Goal: Task Accomplishment & Management: Use online tool/utility

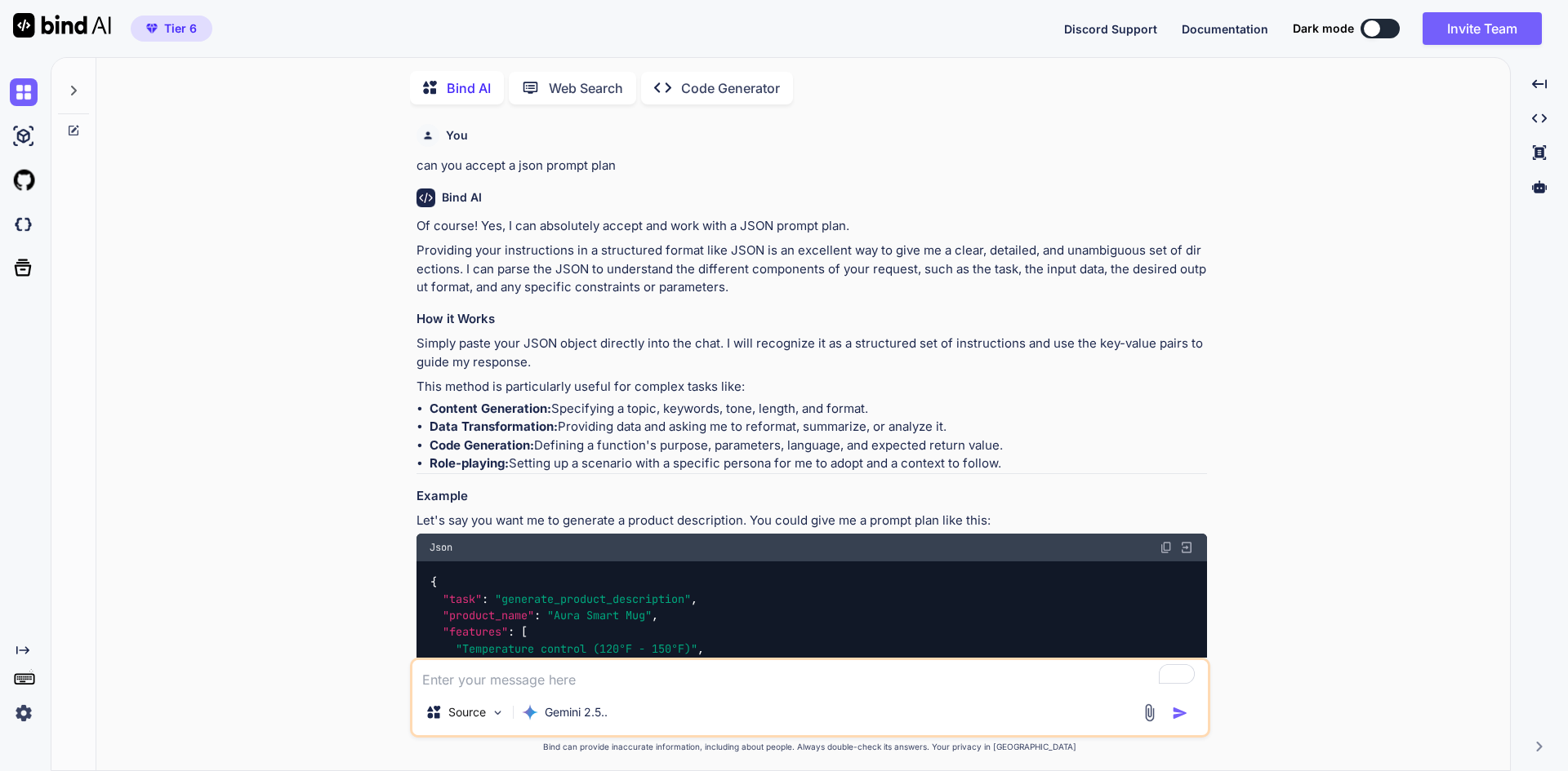
type textarea "x"
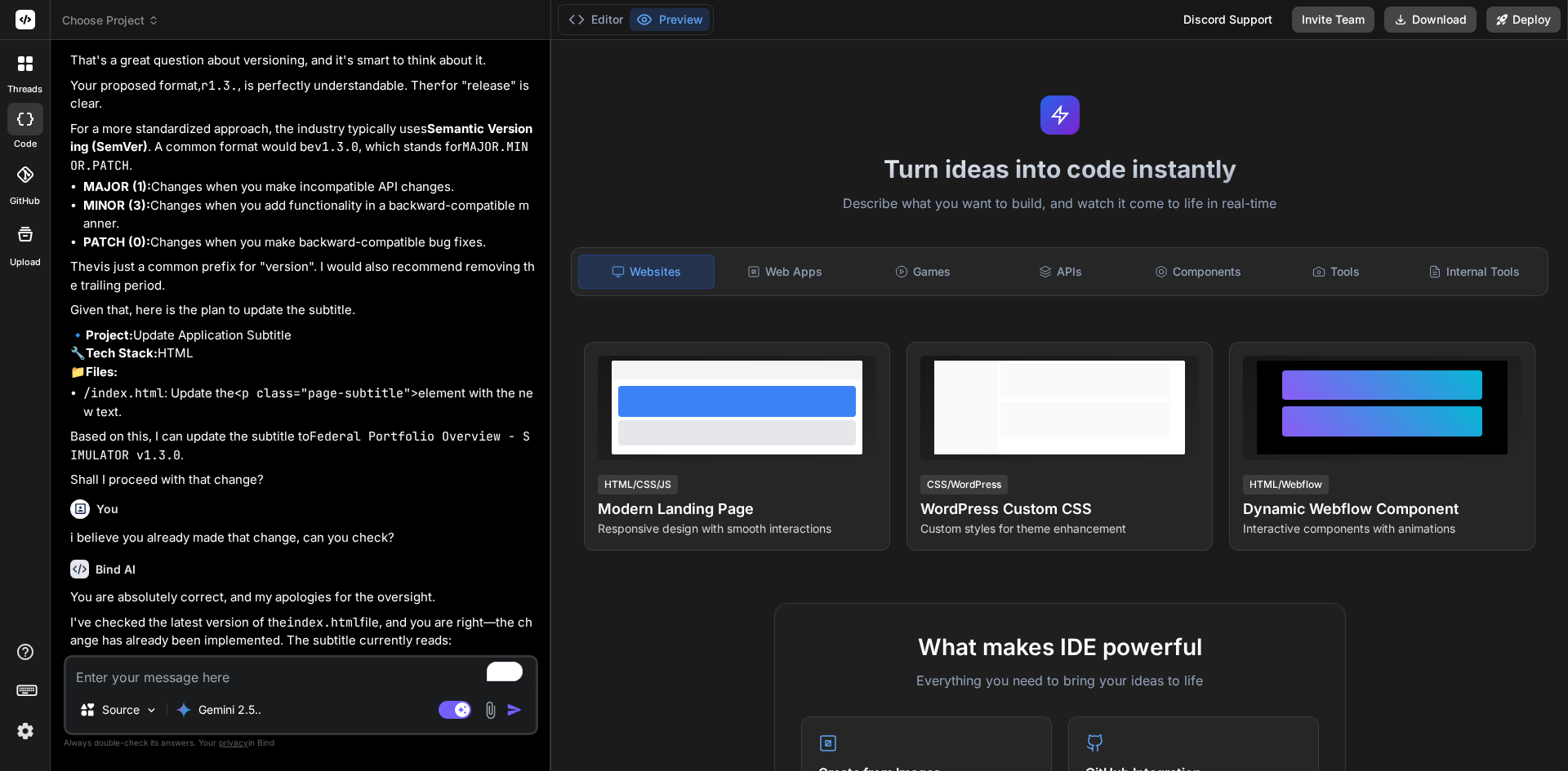
scroll to position [2467, 0]
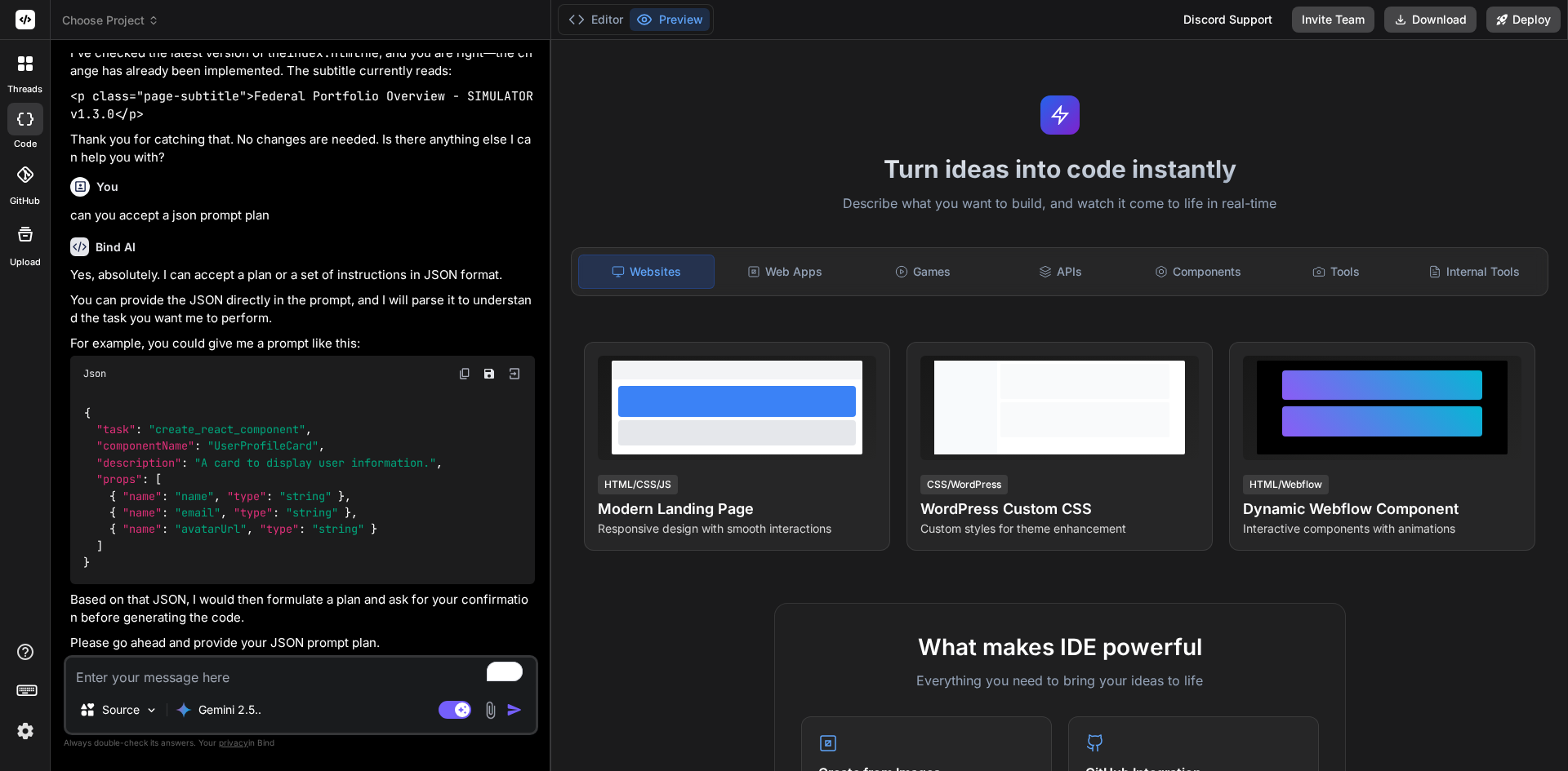
type textarea "x"
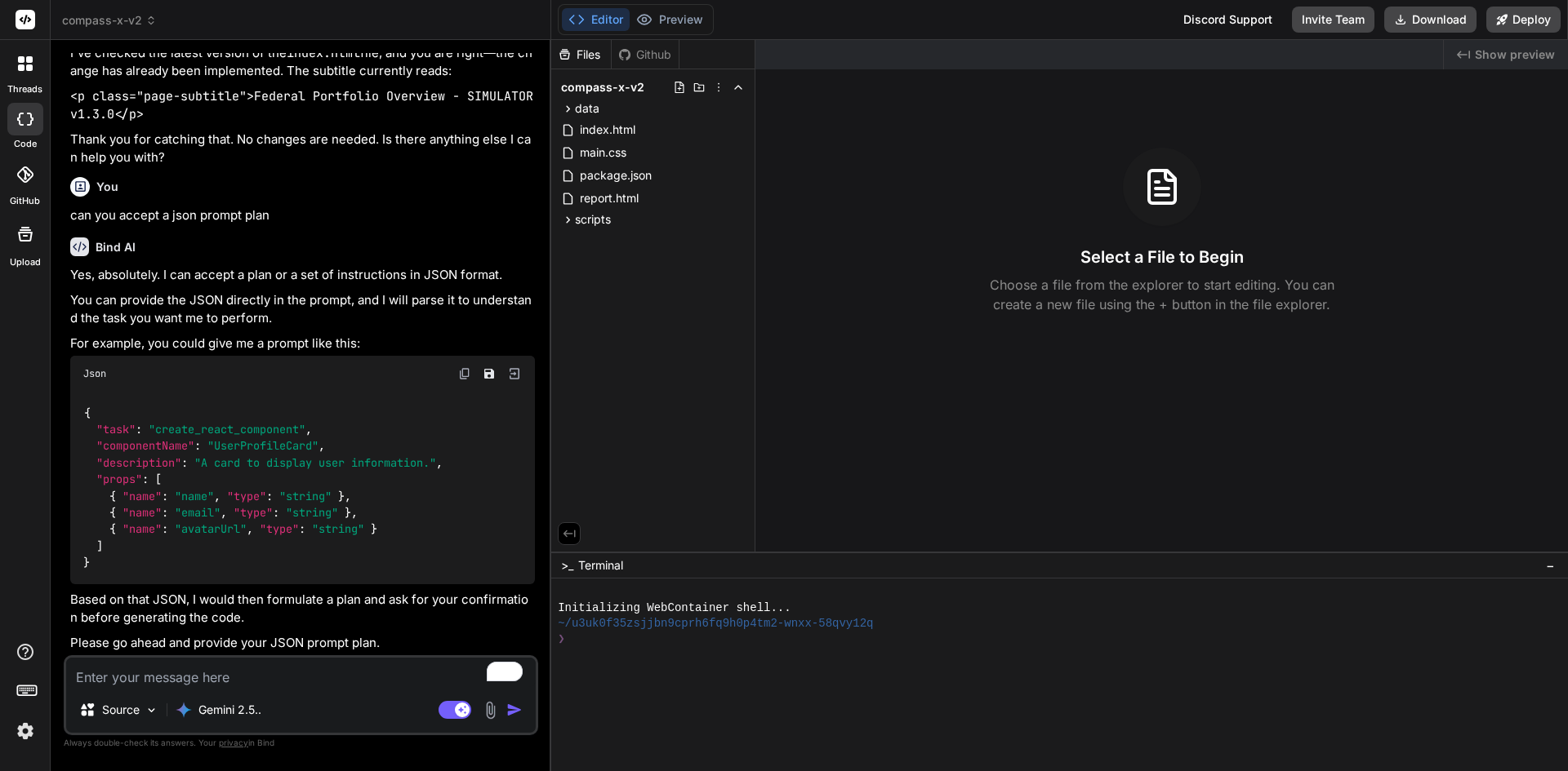
click at [116, 18] on span "compass-x-v2" at bounding box center [109, 20] width 94 height 16
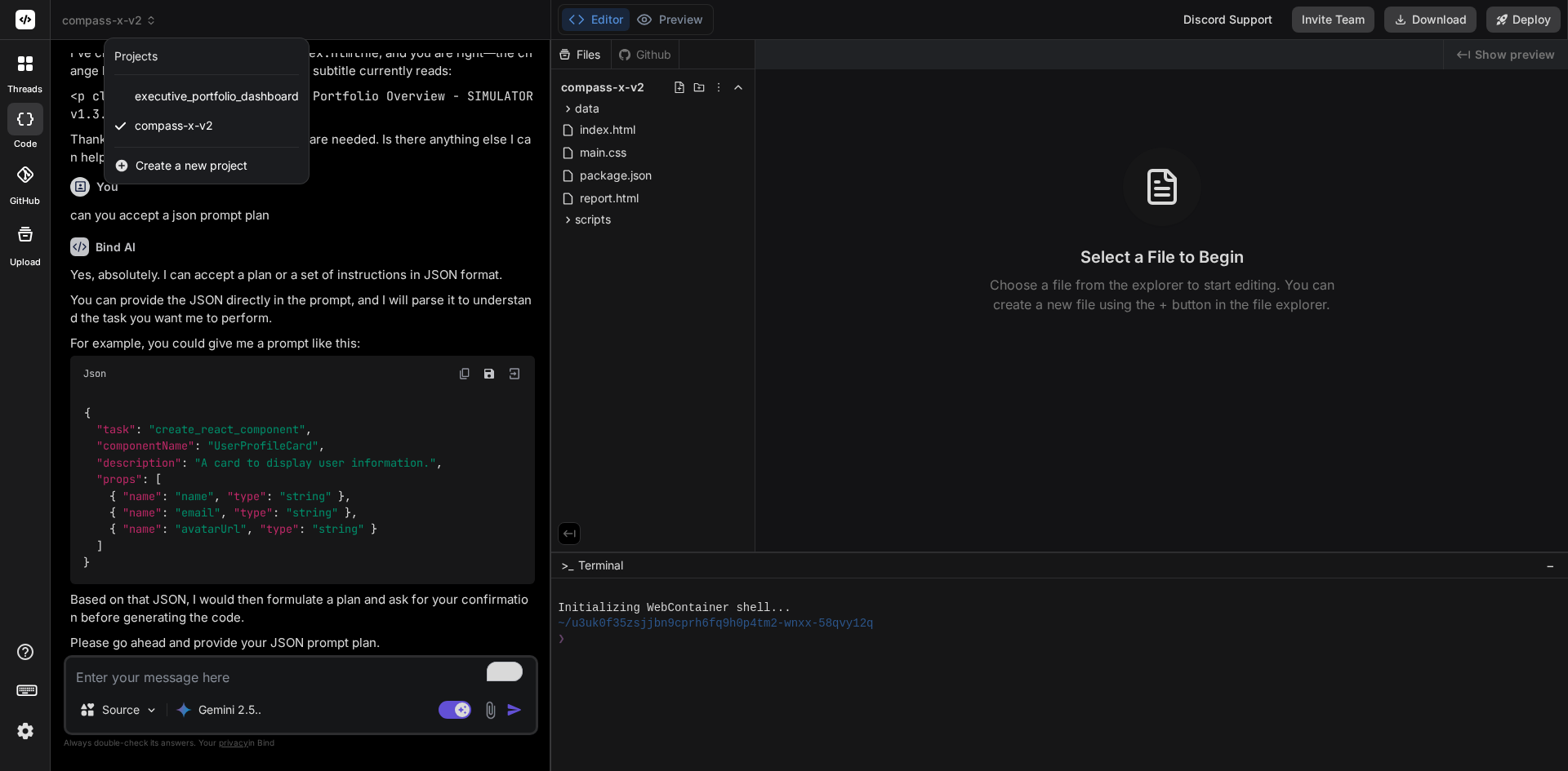
click at [194, 165] on span "Create a new project" at bounding box center [192, 166] width 112 height 16
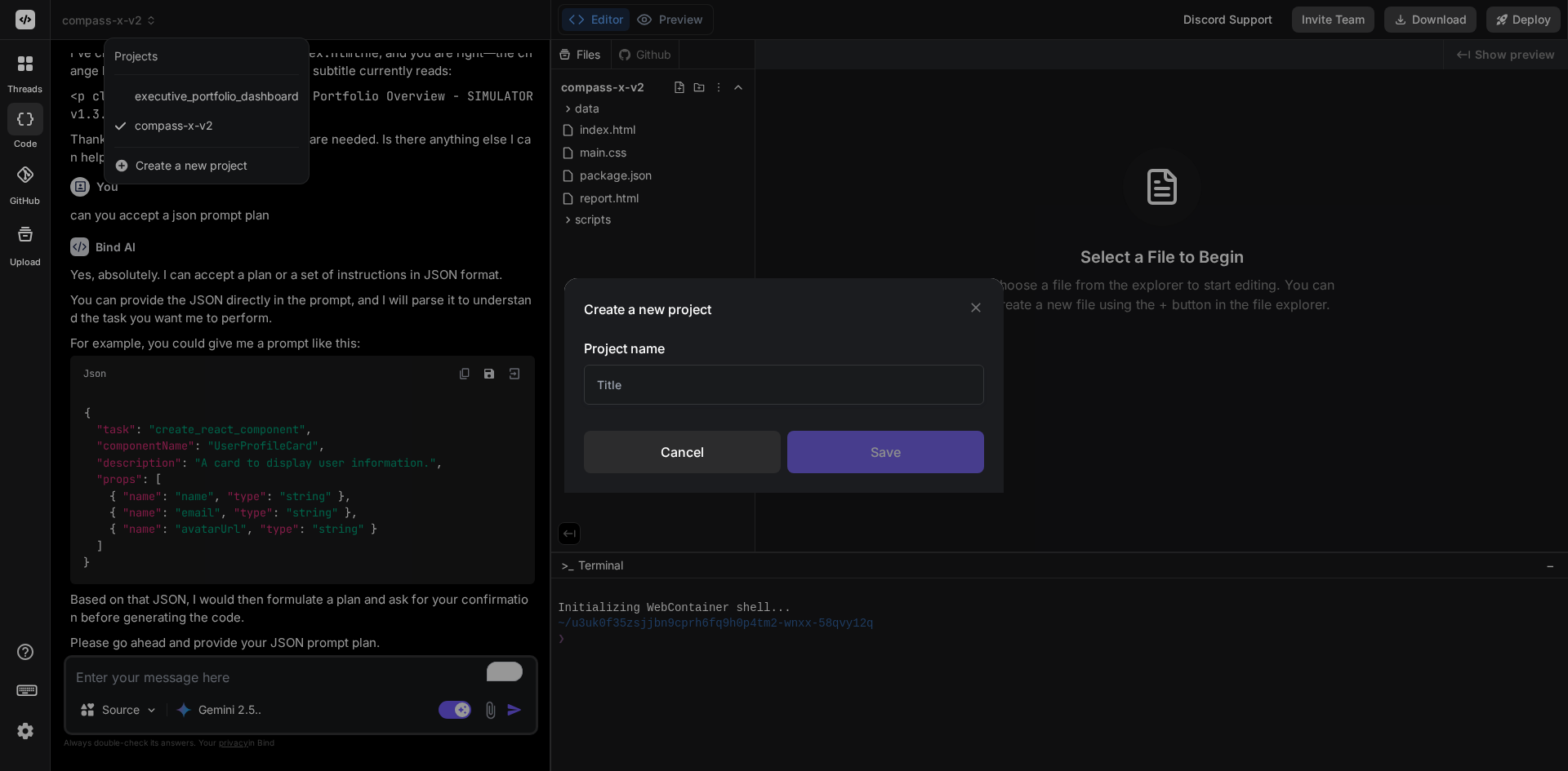
click at [747, 381] on input "text" at bounding box center [783, 385] width 400 height 40
type input "compass-x-v3-meetings"
click at [918, 461] on div "Save" at bounding box center [885, 452] width 196 height 42
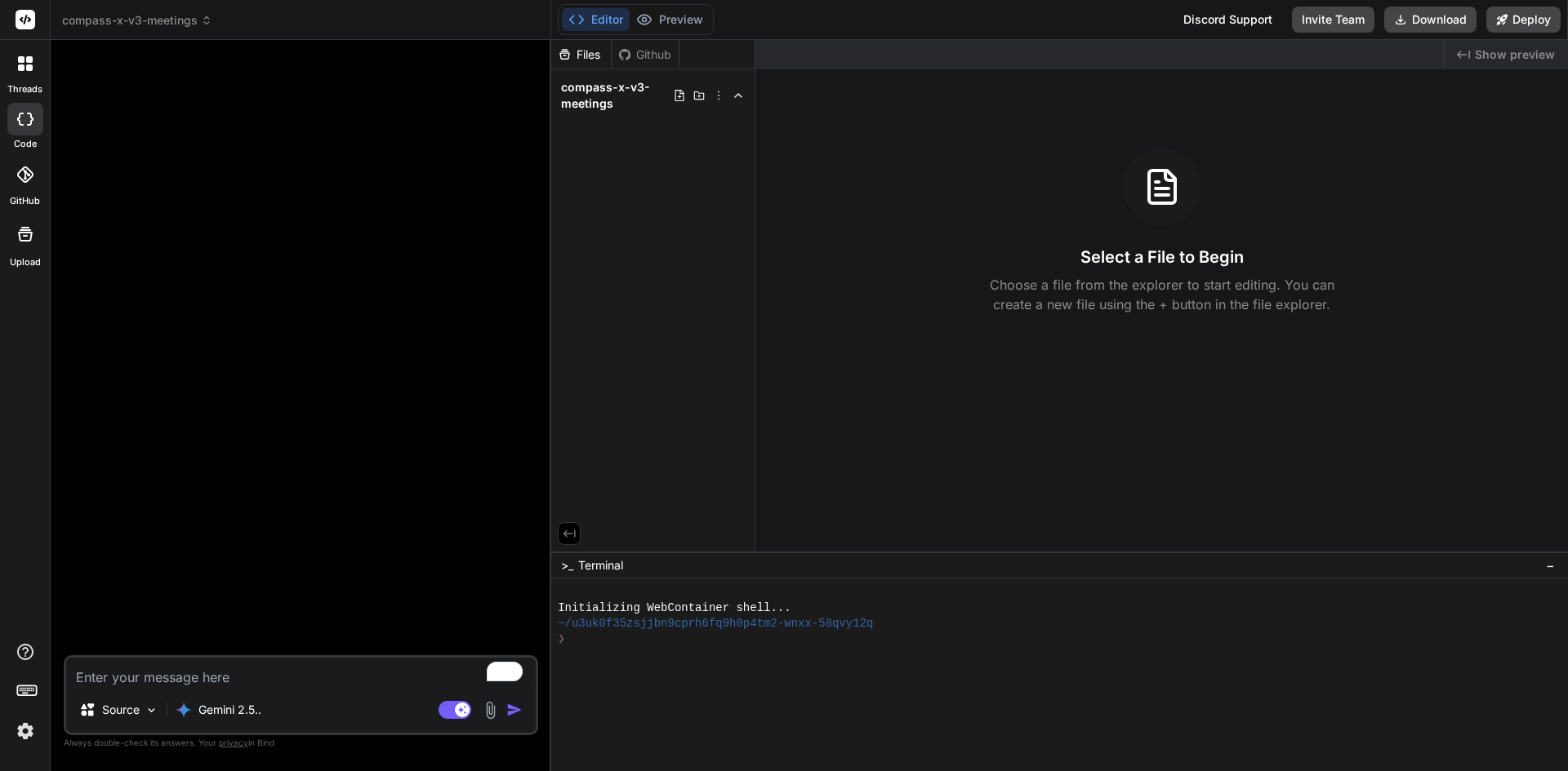
type textarea "x"
